Goal: Information Seeking & Learning: Find specific fact

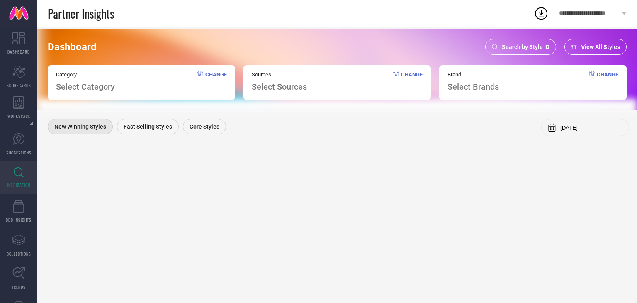
click at [515, 49] on span "Search by Style ID" at bounding box center [526, 47] width 48 height 7
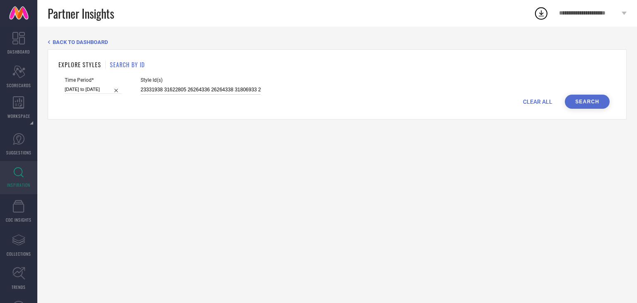
scroll to position [0, 278]
drag, startPoint x: 139, startPoint y: 88, endPoint x: 544, endPoint y: 133, distance: 407.4
click at [544, 133] on div "BACK TO DASHBOARD EXPLORE STYLES SEARCH BY ID Time Period* 01-08-2025 to 31-08-…" at bounding box center [337, 165] width 600 height 276
paste input "14878088 11895992 14641502 10825564 11958128 9680385 12947498 11896042 10944596…"
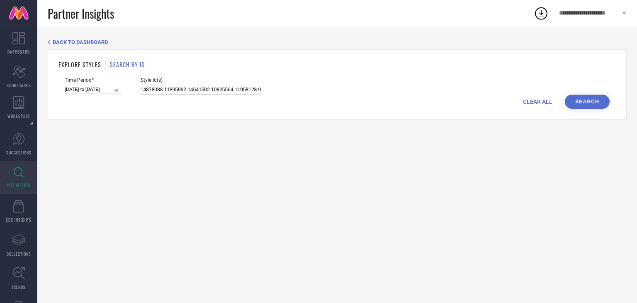
scroll to position [0, 818]
type input "14878088 11895992 14641502 10825564 11958128 9680385 12947498 11896042 10944596…"
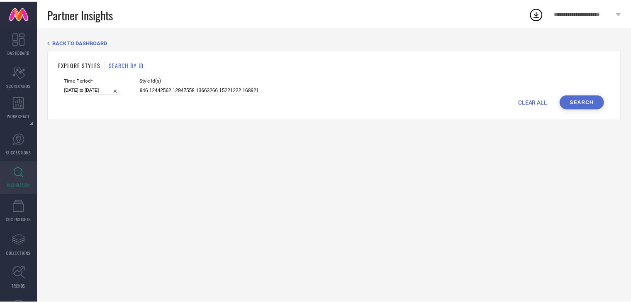
scroll to position [0, 0]
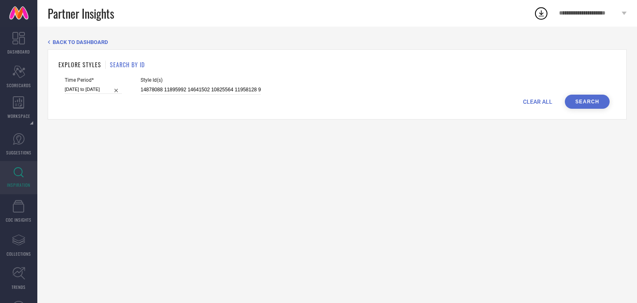
click at [584, 100] on button "Search" at bounding box center [587, 102] width 45 height 14
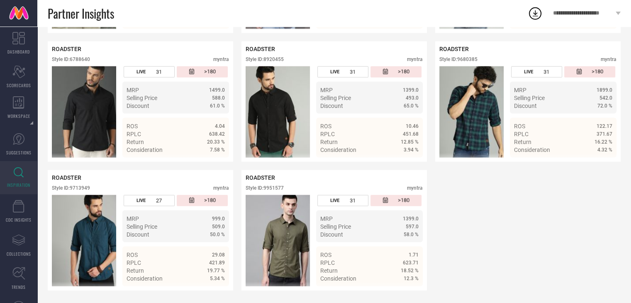
scroll to position [1728, 0]
click at [475, 107] on img at bounding box center [471, 111] width 64 height 91
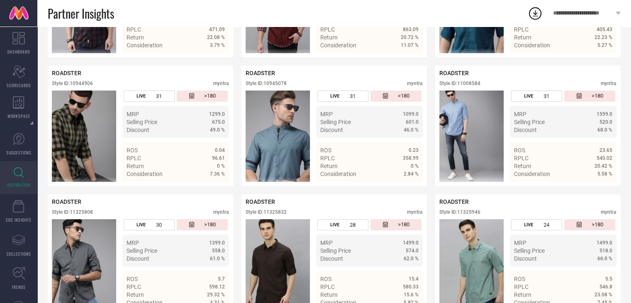
scroll to position [268, 0]
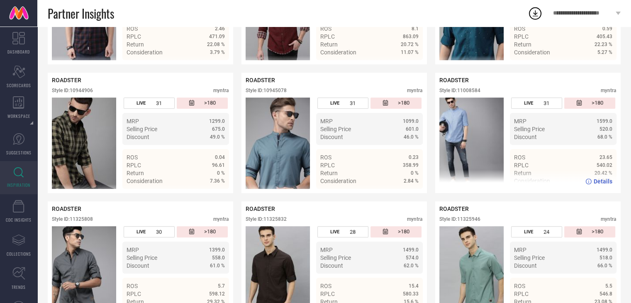
click at [473, 128] on img at bounding box center [471, 143] width 64 height 91
click at [601, 185] on span "Details" at bounding box center [603, 181] width 19 height 7
